Goal: Information Seeking & Learning: Learn about a topic

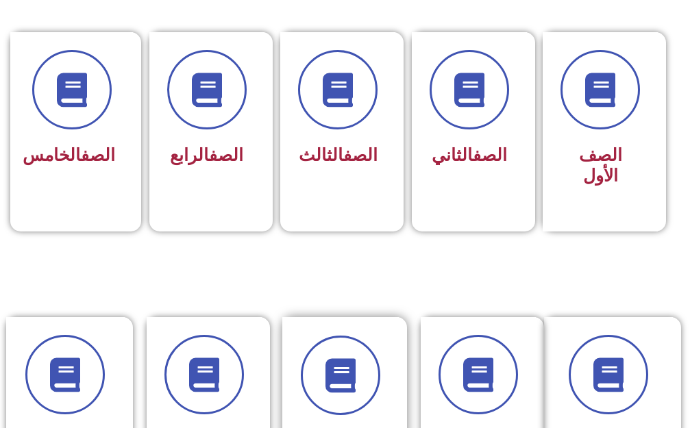
scroll to position [274, 0]
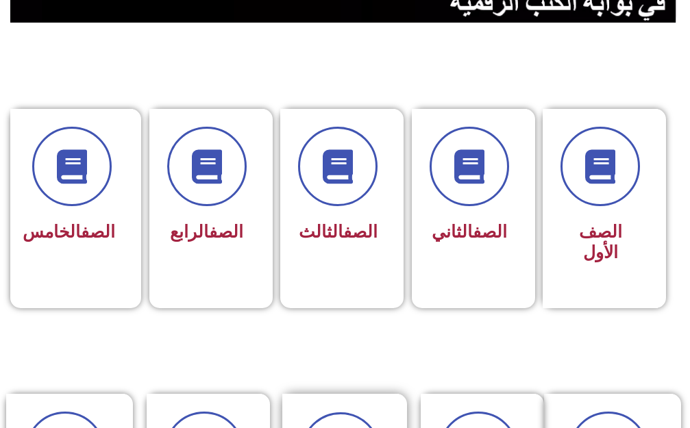
click at [330, 222] on span "الصف الثالث" at bounding box center [338, 232] width 79 height 20
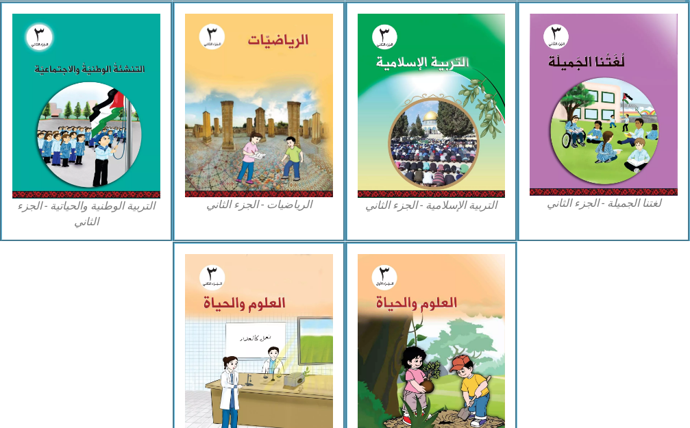
scroll to position [685, 0]
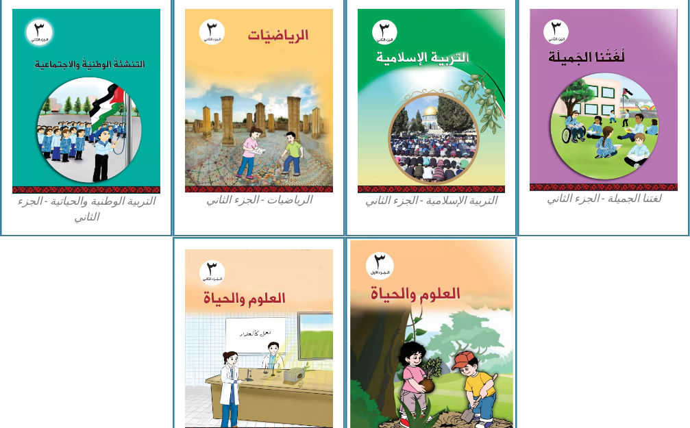
click at [414, 323] on img at bounding box center [431, 342] width 162 height 203
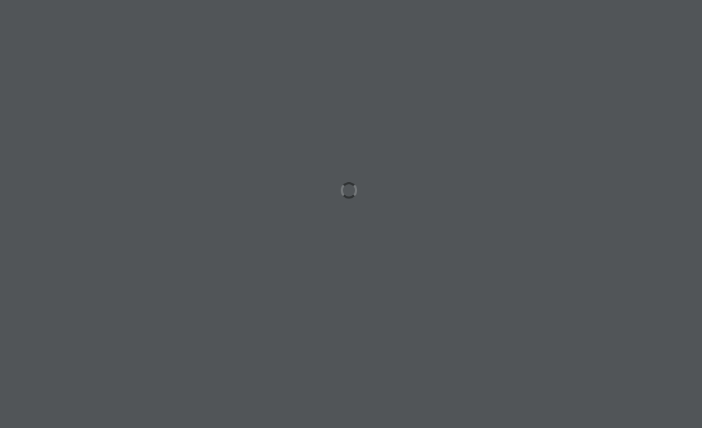
scroll to position [0, 42]
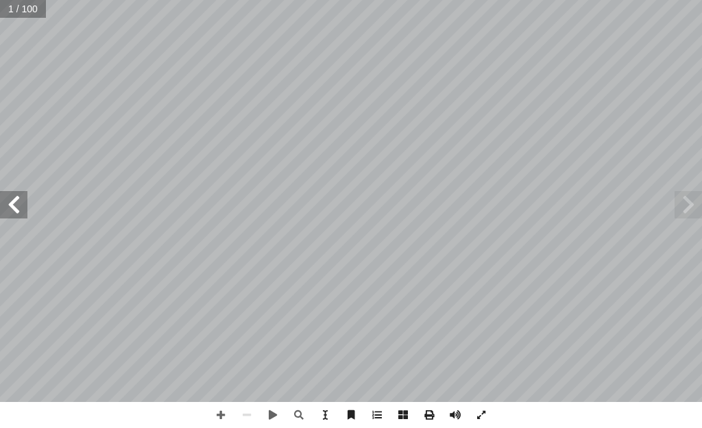
click at [20, 216] on span at bounding box center [13, 204] width 27 height 27
click at [20, 215] on span at bounding box center [13, 204] width 27 height 27
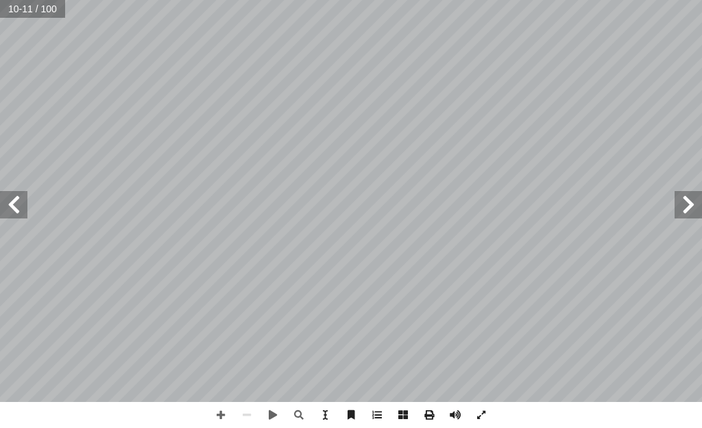
click at [696, 213] on span at bounding box center [687, 204] width 27 height 27
click at [216, 413] on span at bounding box center [221, 415] width 26 height 26
click at [679, 58] on html "الصفحة الرئيسية الصف الأول الصف الثاني الصف الثالث الصف الرابع الصف الخامس الصف…" at bounding box center [351, 29] width 702 height 58
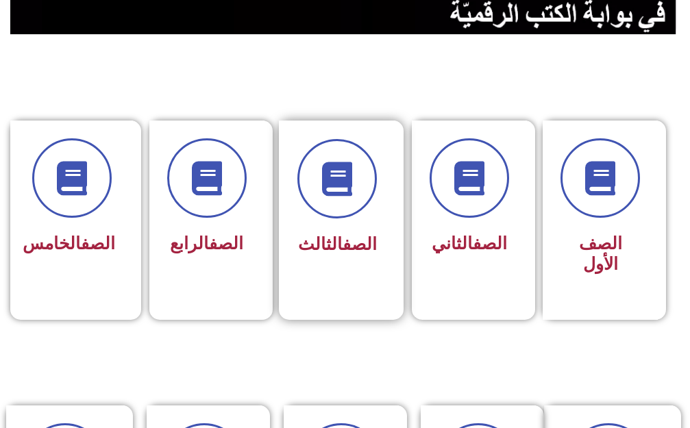
scroll to position [274, 0]
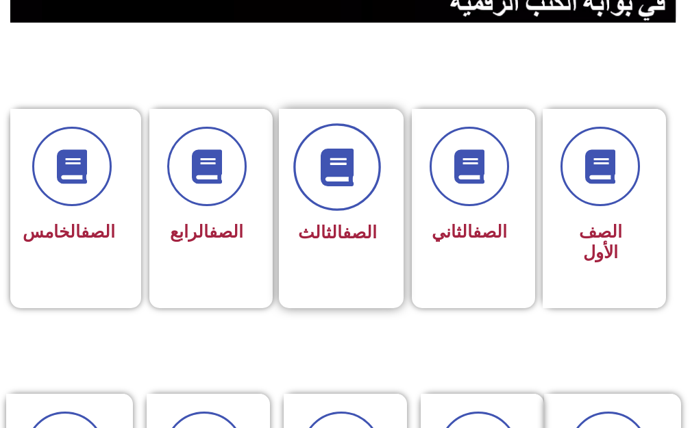
click at [327, 191] on span at bounding box center [337, 167] width 88 height 88
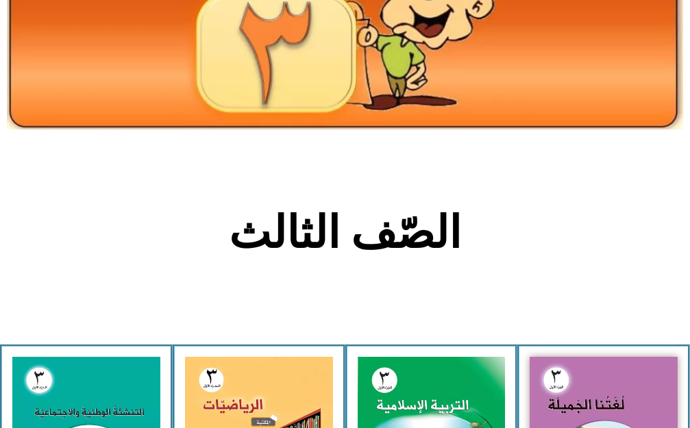
scroll to position [206, 0]
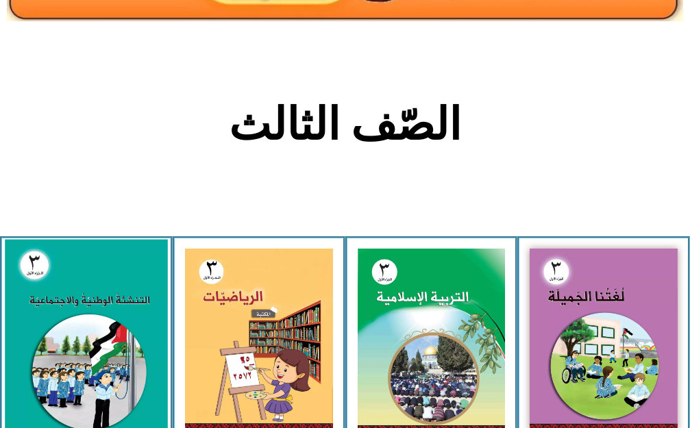
click at [91, 352] on img at bounding box center [86, 340] width 162 height 203
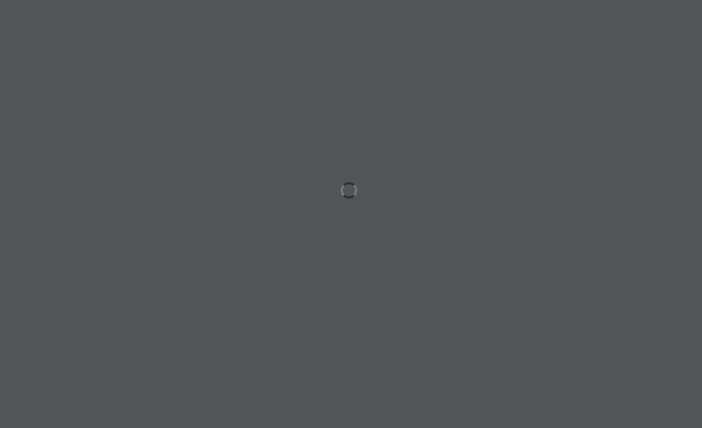
scroll to position [0, 42]
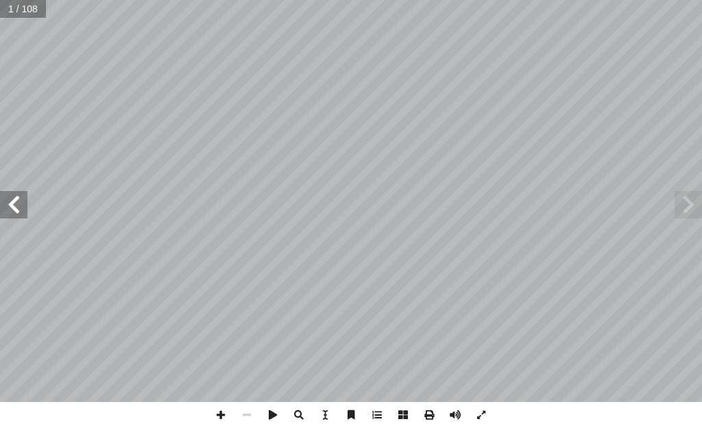
click at [15, 206] on span at bounding box center [13, 204] width 27 height 27
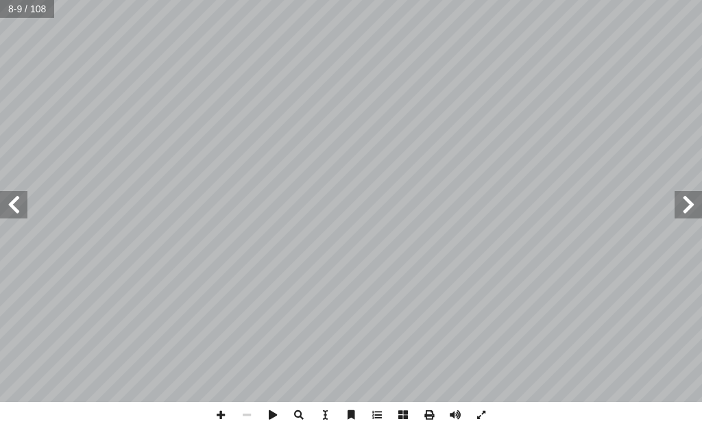
click at [15, 206] on span at bounding box center [13, 204] width 27 height 27
click at [21, 199] on span at bounding box center [13, 204] width 27 height 27
click at [26, 204] on span at bounding box center [13, 204] width 27 height 27
click at [214, 413] on span at bounding box center [221, 415] width 26 height 26
click at [9, 207] on span at bounding box center [13, 204] width 27 height 27
